Goal: Find specific page/section

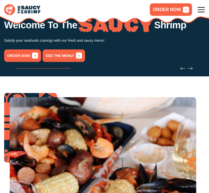
scroll to position [111, 0]
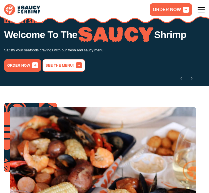
click at [82, 68] on icon "1 / 3" at bounding box center [79, 65] width 6 height 6
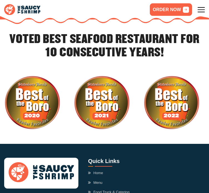
scroll to position [1703, 0]
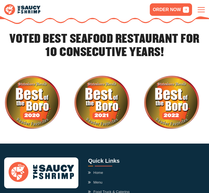
click at [198, 9] on icon at bounding box center [201, 9] width 7 height 7
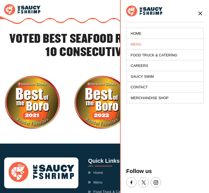
click at [140, 42] on link "Menu" at bounding box center [165, 44] width 77 height 11
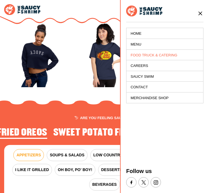
scroll to position [668, 0]
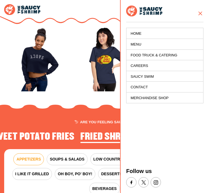
click at [200, 12] on icon at bounding box center [201, 13] width 6 height 6
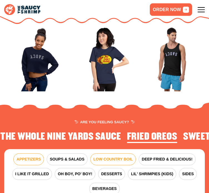
click at [114, 157] on span "LOW COUNTRY BOIL" at bounding box center [114, 160] width 40 height 6
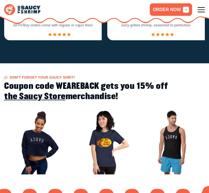
scroll to position [585, 0]
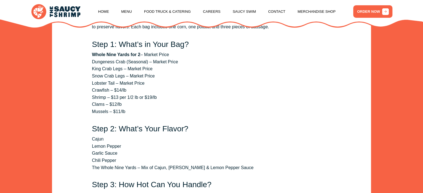
scroll to position [800, 0]
